Goal: Check status

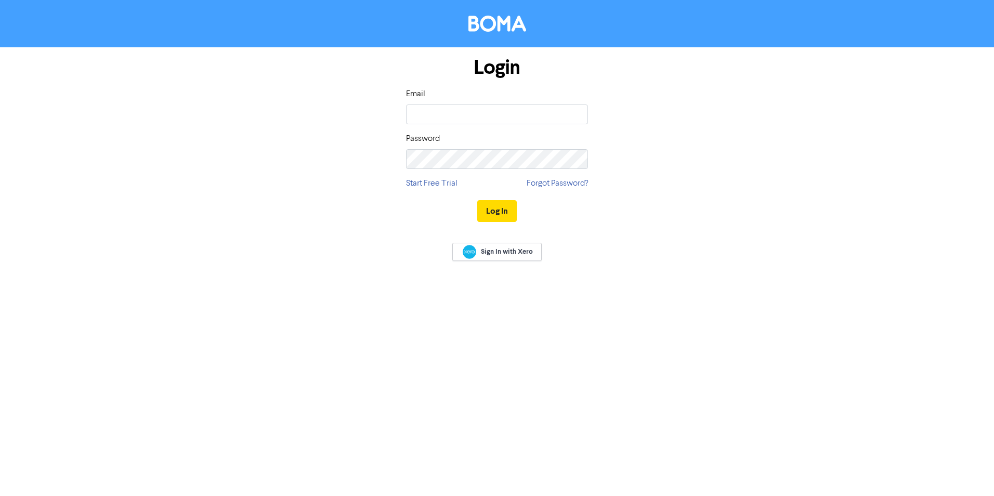
type input "[PERSON_NAME][EMAIL_ADDRESS][DOMAIN_NAME]"
click at [496, 212] on button "Log In" at bounding box center [497, 211] width 40 height 22
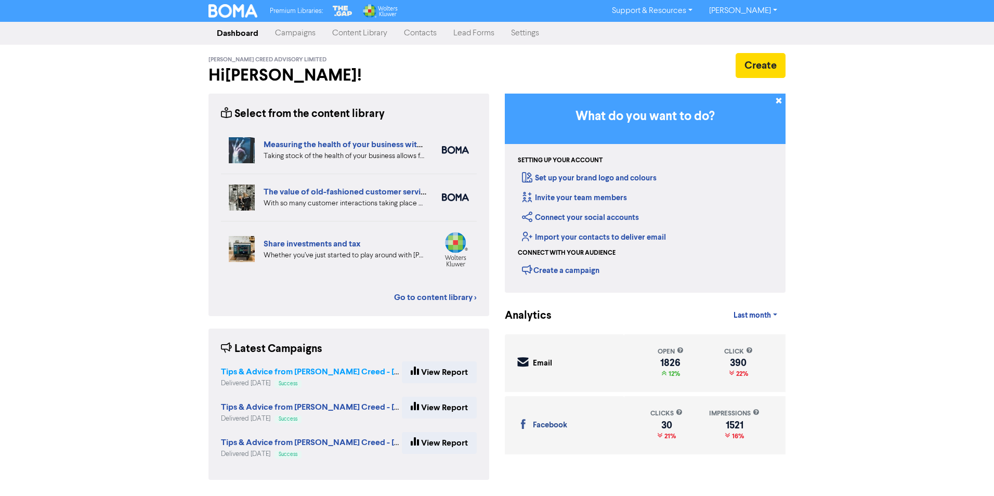
click at [299, 372] on strong "Tips & Advice from [PERSON_NAME] Creed - [DATE]" at bounding box center [320, 372] width 198 height 10
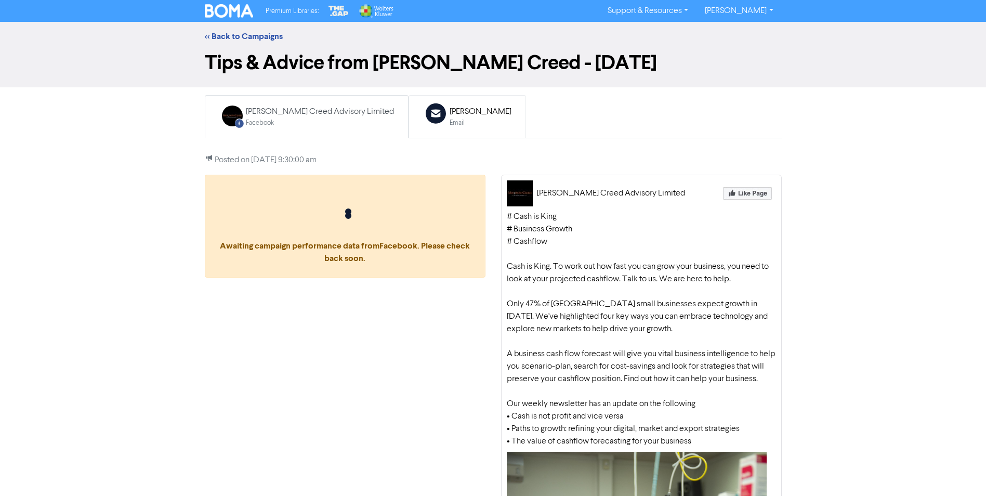
click at [450, 112] on div "[PERSON_NAME]" at bounding box center [481, 112] width 62 height 12
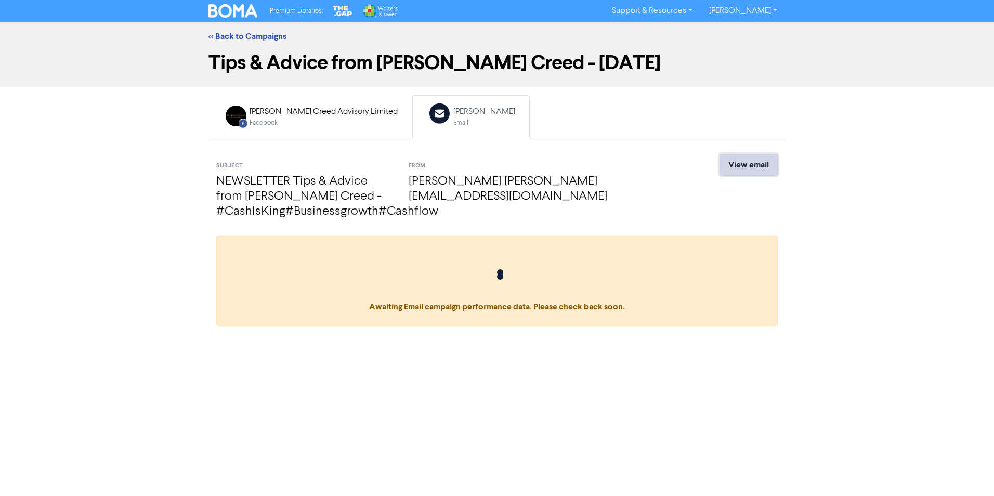
click at [743, 160] on link "View email" at bounding box center [748, 165] width 58 height 22
